Goal: Check status: Check status

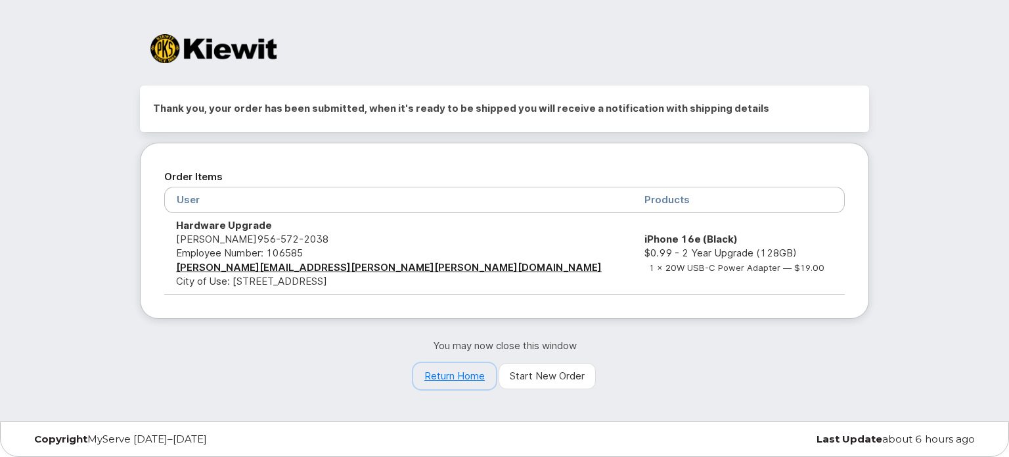
click at [441, 366] on link "Return Home" at bounding box center [454, 376] width 83 height 26
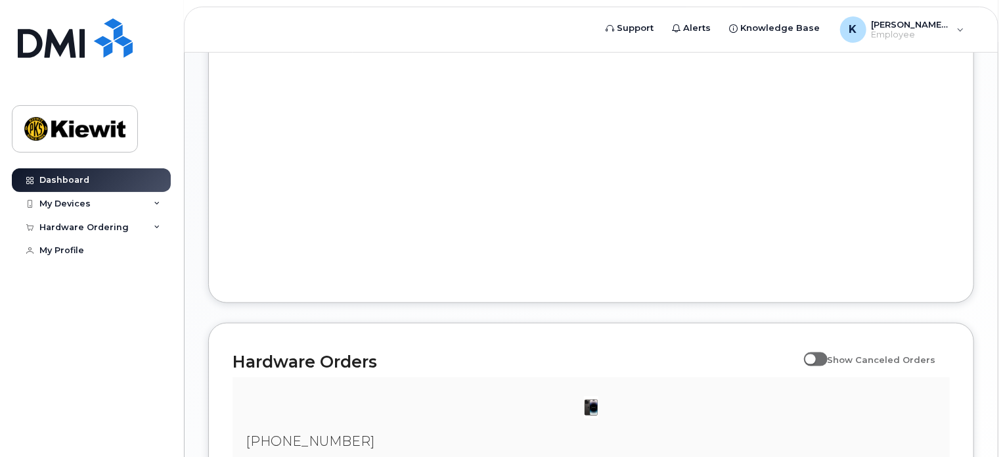
scroll to position [808, 0]
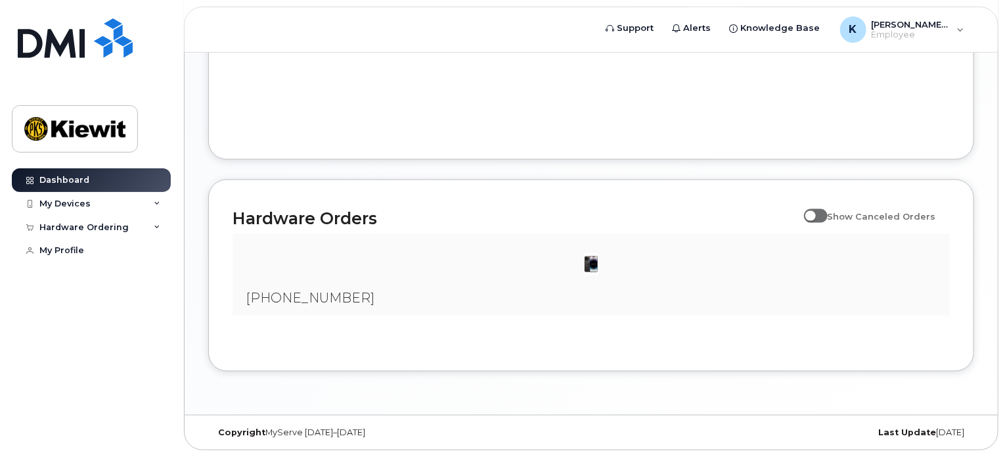
click at [478, 257] on div at bounding box center [591, 263] width 696 height 39
click at [828, 221] on span at bounding box center [816, 215] width 24 height 13
click at [815, 214] on input "Show Canceled Orders" at bounding box center [809, 209] width 11 height 11
checkbox input "true"
click at [79, 227] on div "Hardware Ordering" at bounding box center [83, 227] width 89 height 11
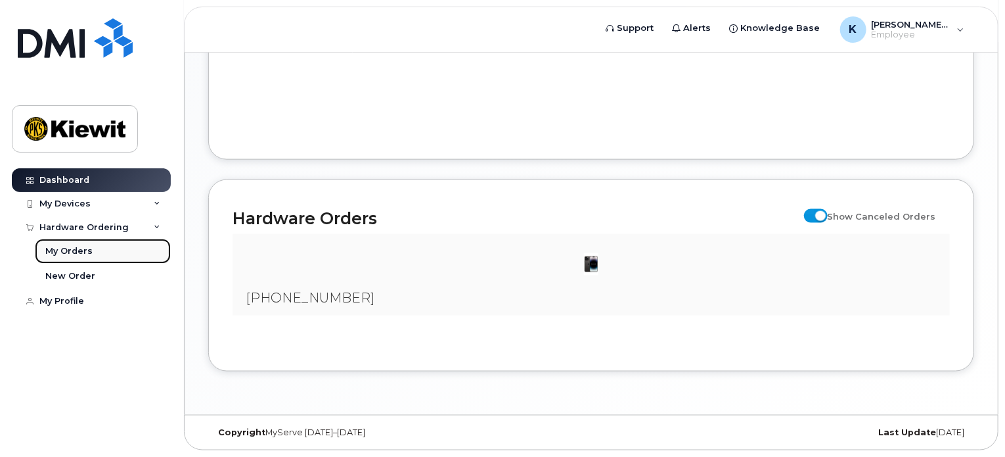
click at [77, 248] on div "My Orders" at bounding box center [68, 251] width 47 height 12
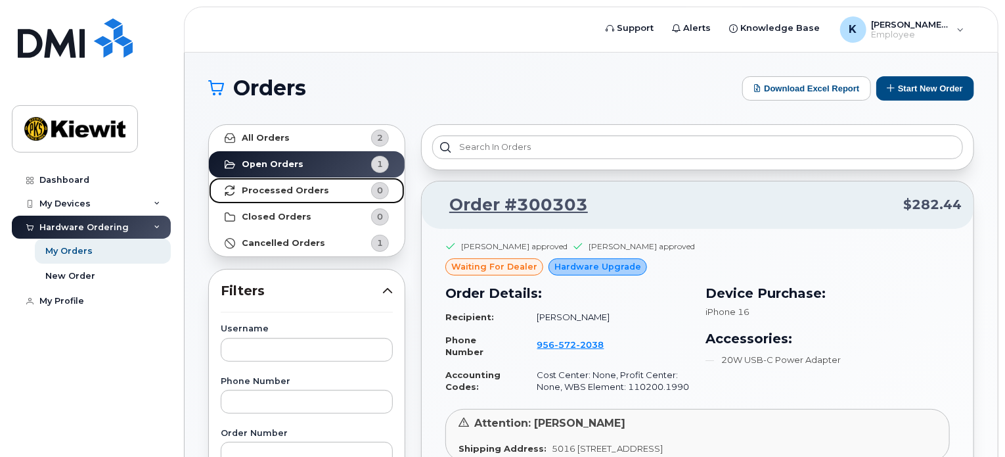
click at [263, 195] on link "Processed Orders 0" at bounding box center [307, 190] width 196 height 26
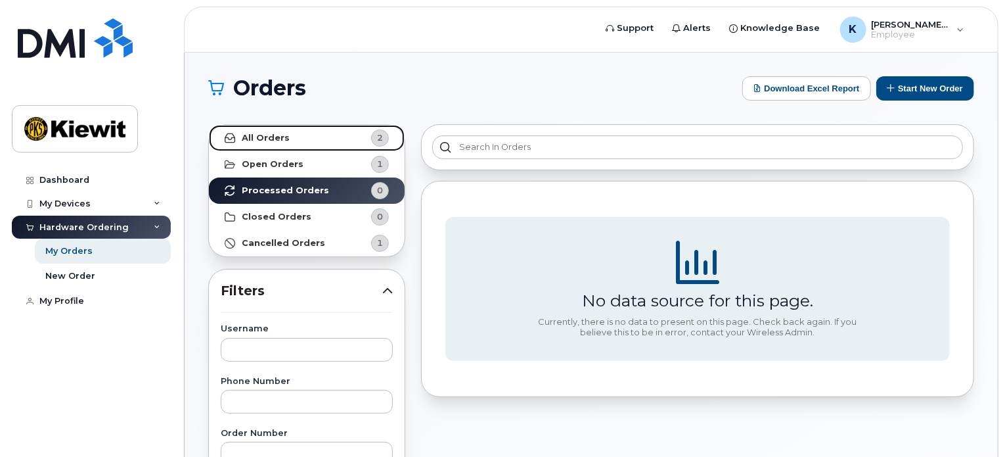
click at [287, 136] on link "All Orders 2" at bounding box center [307, 138] width 196 height 26
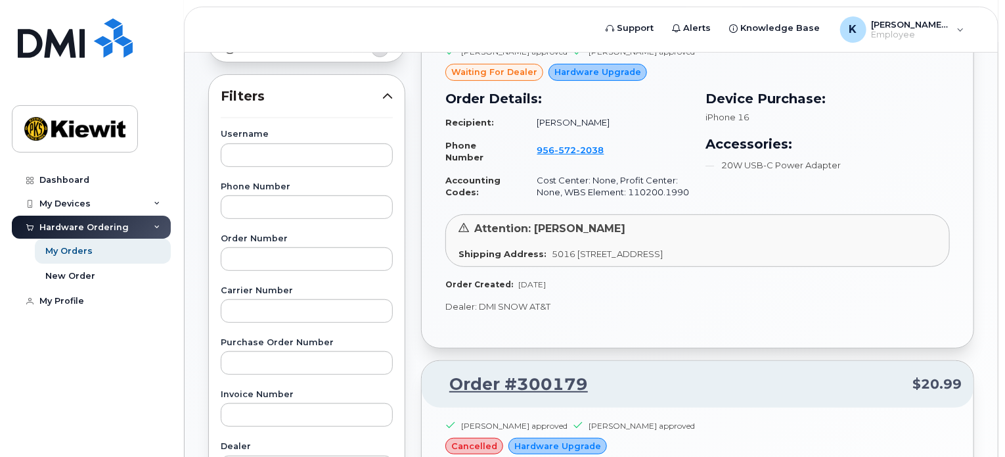
scroll to position [196, 0]
